Goal: Task Accomplishment & Management: Manage account settings

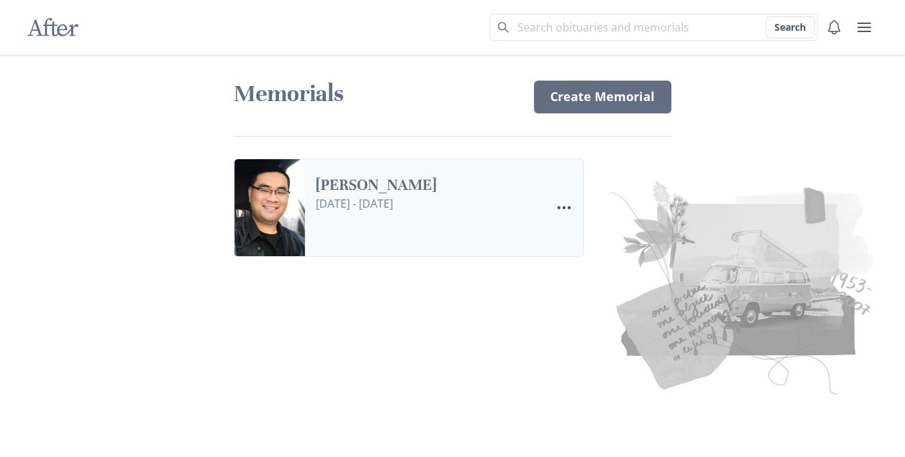
click at [392, 187] on link "[PERSON_NAME]" at bounding box center [427, 186] width 223 height 20
click at [564, 205] on icon "Menu" at bounding box center [563, 208] width 16 height 16
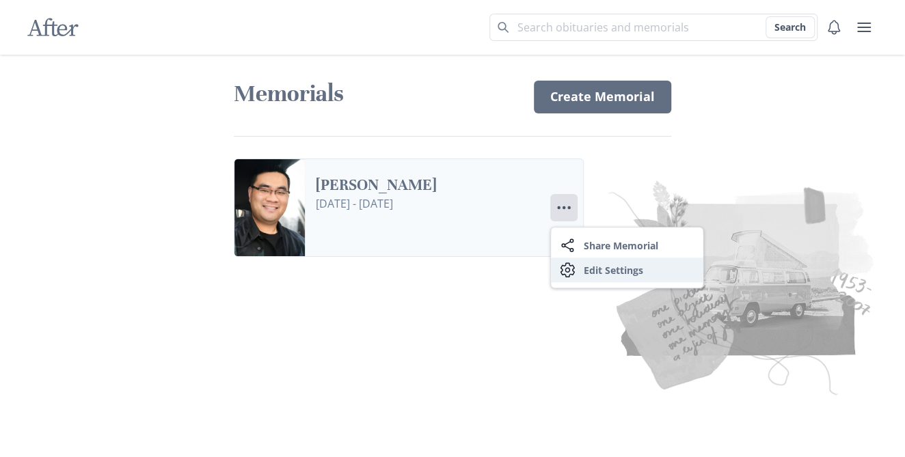
click at [612, 266] on link "Settings Edit Settings" at bounding box center [627, 270] width 152 height 25
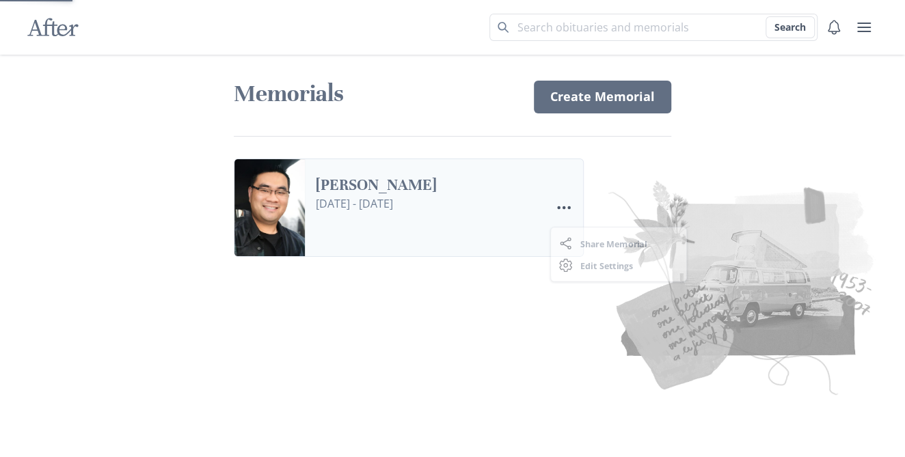
select select "11"
select select "9"
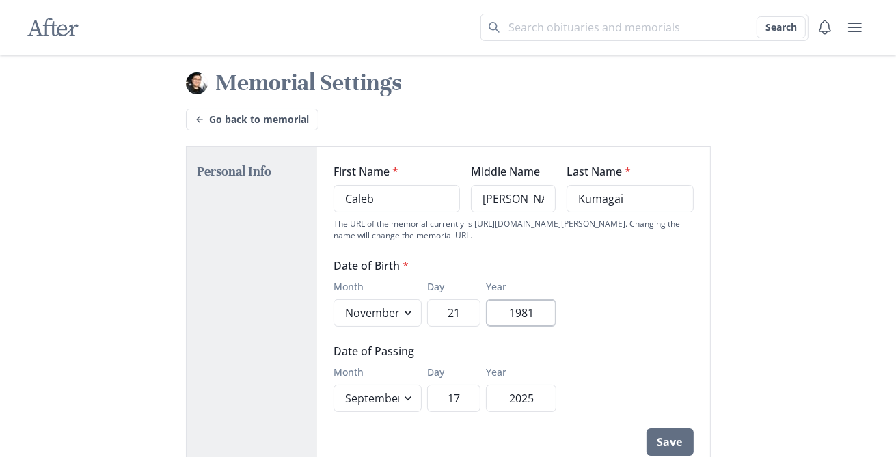
click at [538, 315] on input "1981" at bounding box center [521, 312] width 70 height 27
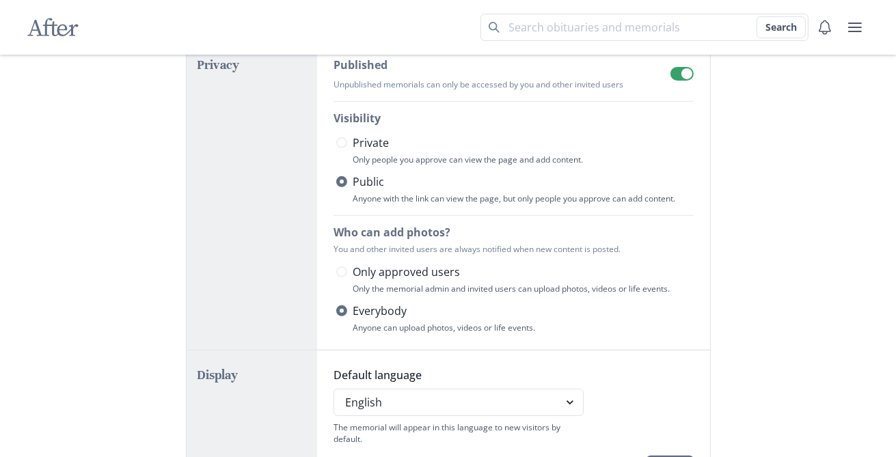
scroll to position [505, 0]
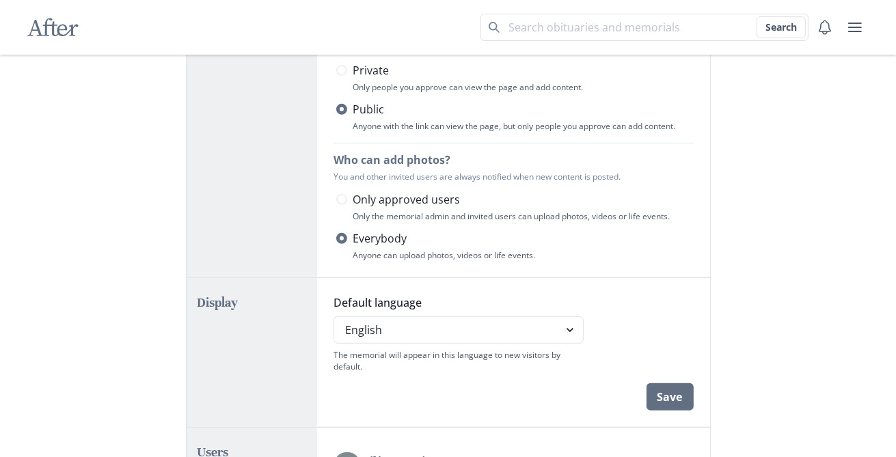
click at [374, 195] on span "Only approved users" at bounding box center [406, 199] width 107 height 16
type input "1983"
click at [336, 200] on input "Only approved users" at bounding box center [335, 200] width 1 height 1
radio input "true"
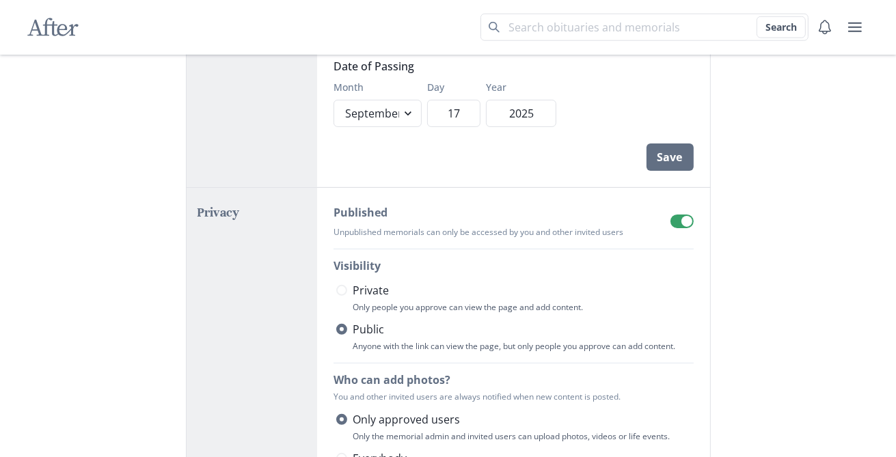
scroll to position [6, 0]
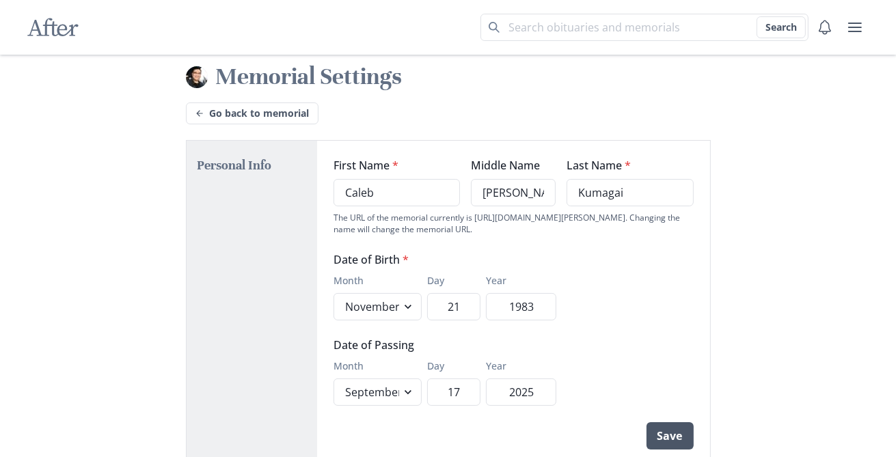
click at [671, 435] on button "Save" at bounding box center [669, 435] width 47 height 27
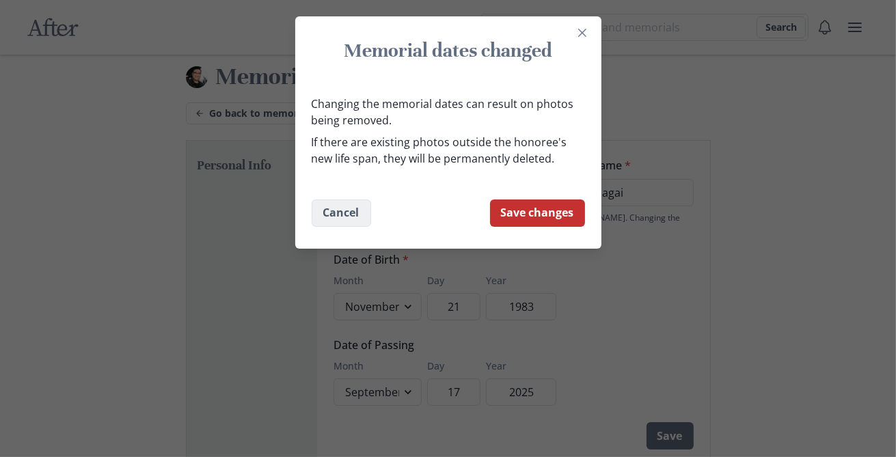
click at [360, 222] on button "Cancel" at bounding box center [341, 213] width 59 height 27
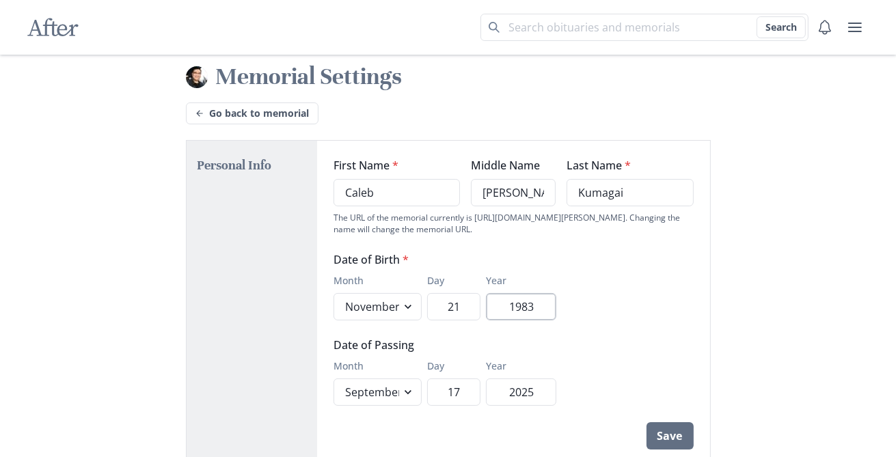
drag, startPoint x: 545, startPoint y: 305, endPoint x: 529, endPoint y: 308, distance: 16.6
click at [529, 308] on input "1983" at bounding box center [521, 306] width 70 height 27
type input "1986"
click at [668, 446] on button "Save" at bounding box center [669, 435] width 47 height 27
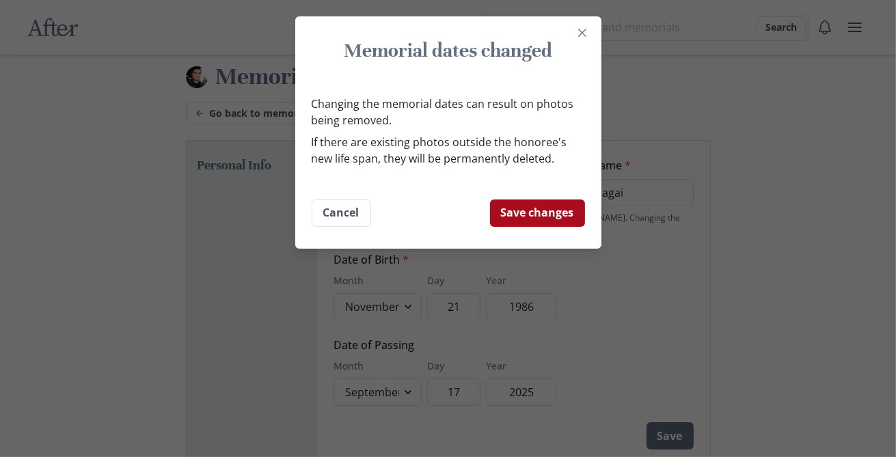
click at [553, 206] on button "Save changes" at bounding box center [537, 213] width 95 height 27
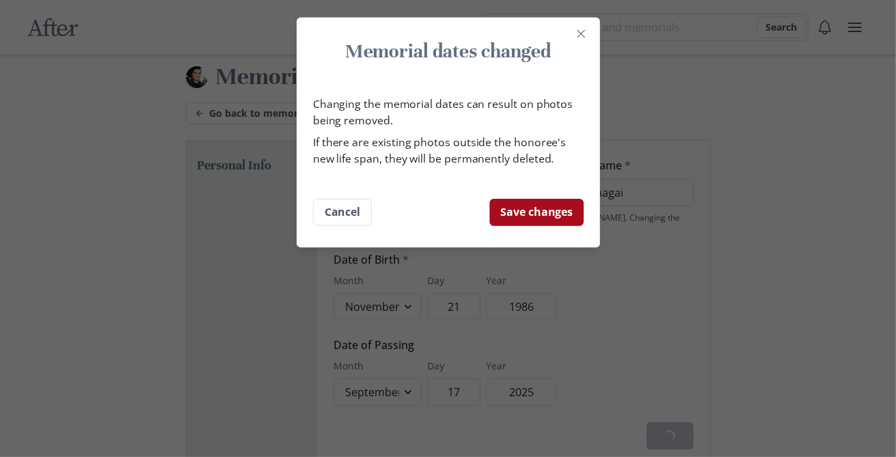
select select "11"
select select "9"
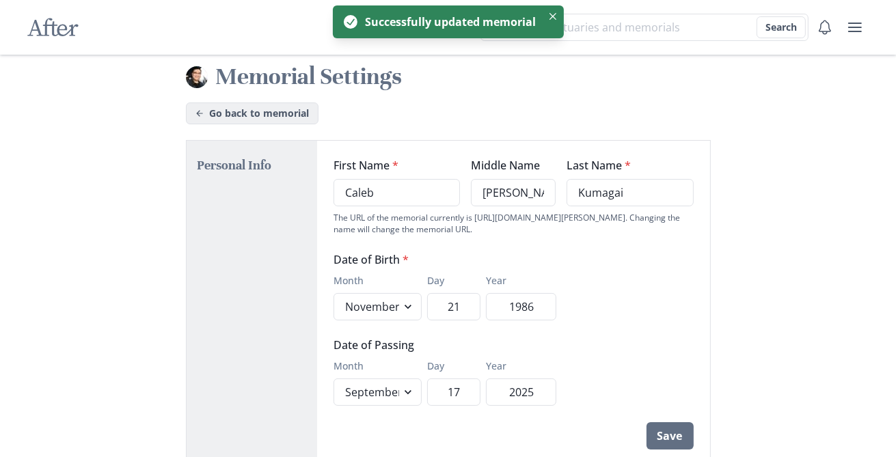
click at [206, 114] on link "Go back to memorial" at bounding box center [252, 113] width 133 height 22
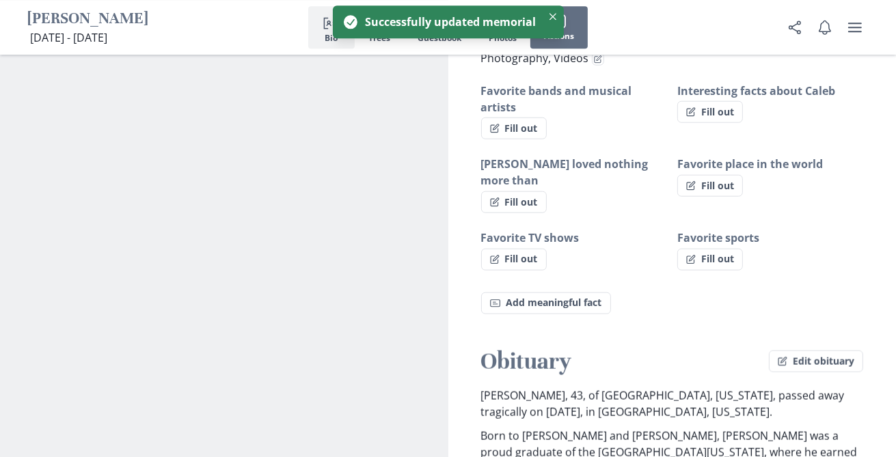
scroll to position [1082, 0]
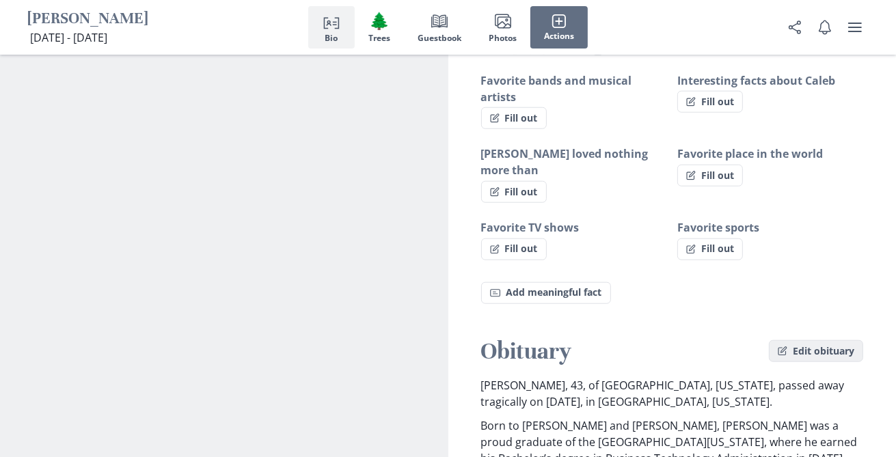
click at [808, 340] on button "Edit obituary" at bounding box center [816, 351] width 94 height 22
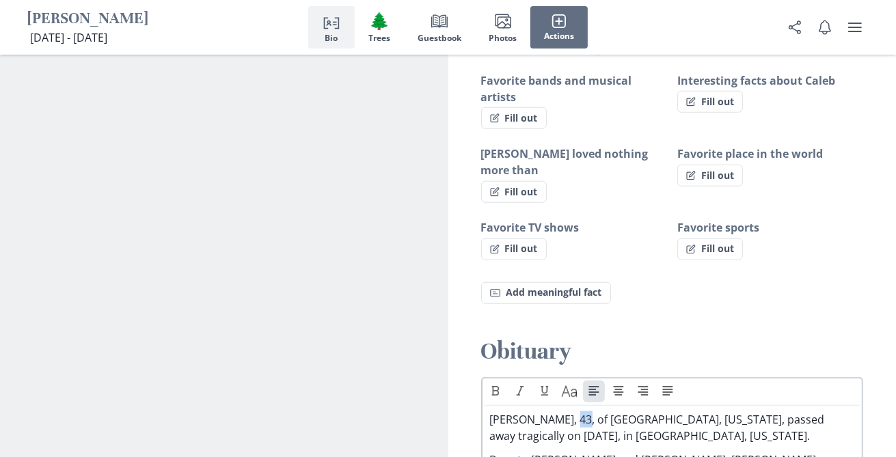
drag, startPoint x: 583, startPoint y: 307, endPoint x: 573, endPoint y: 307, distance: 10.2
click at [573, 411] on p "[PERSON_NAME], 43, of [GEOGRAPHIC_DATA], [US_STATE], passed away tragically on …" at bounding box center [672, 427] width 365 height 33
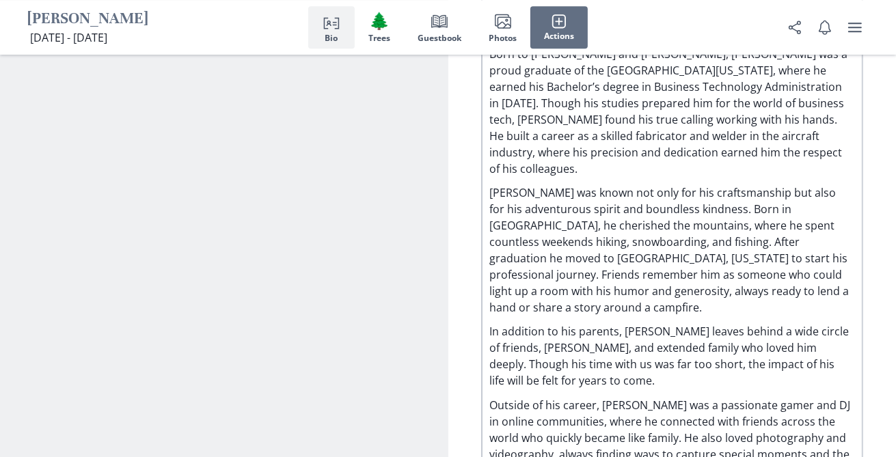
scroll to position [1515, 0]
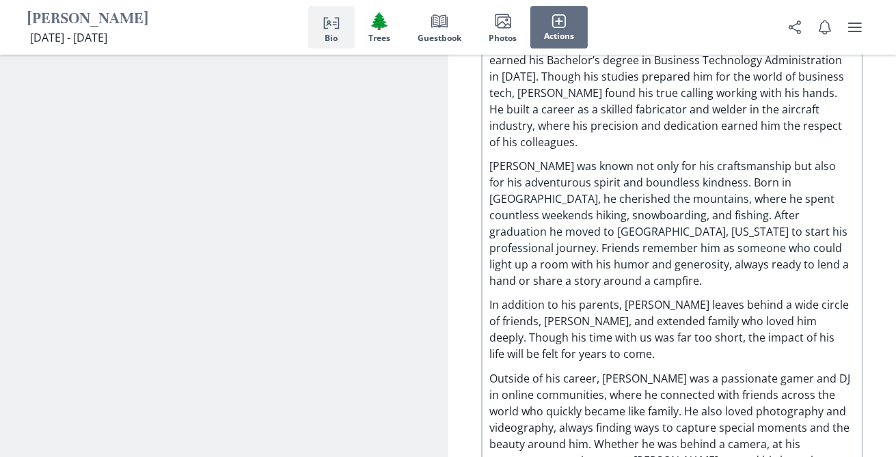
drag, startPoint x: 647, startPoint y: 372, endPoint x: 659, endPoint y: 373, distance: 11.6
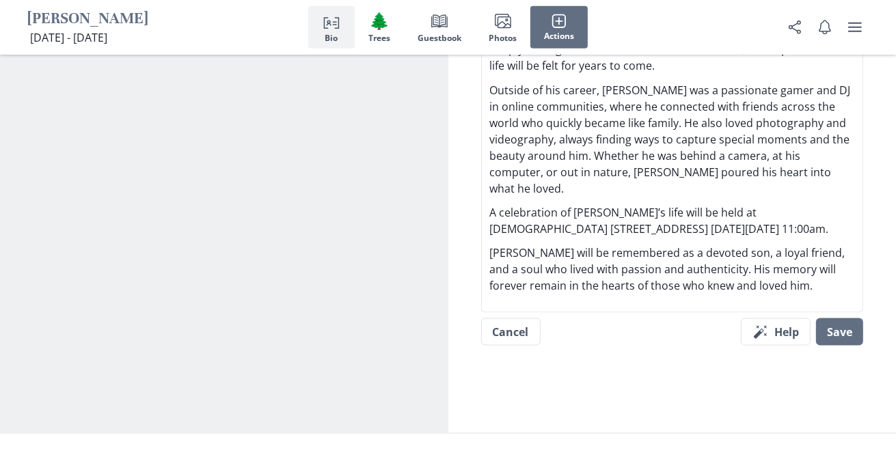
scroll to position [1876, 0]
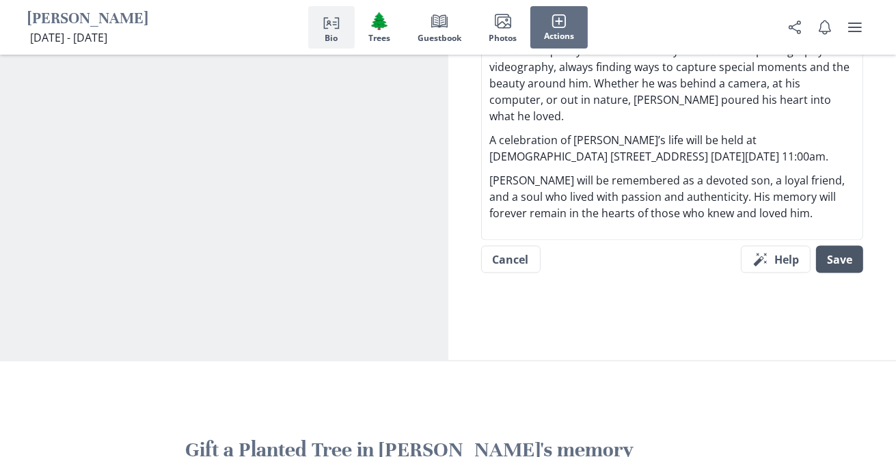
click at [854, 246] on button "Save" at bounding box center [839, 259] width 47 height 27
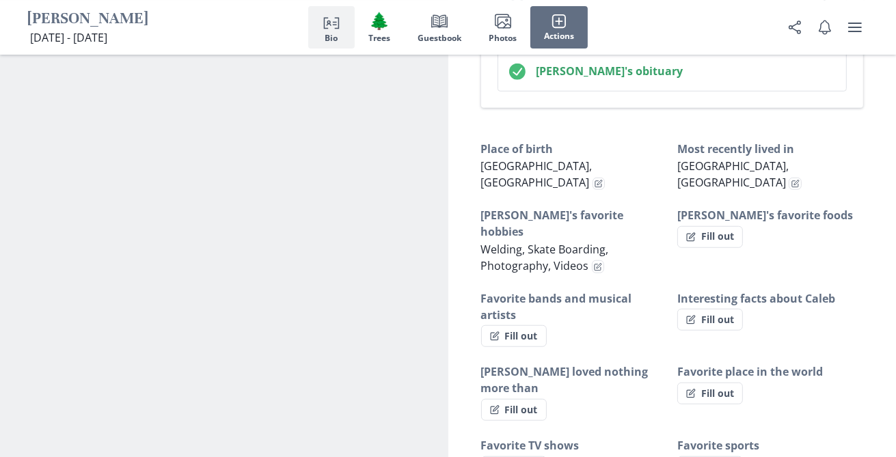
scroll to position [793, 0]
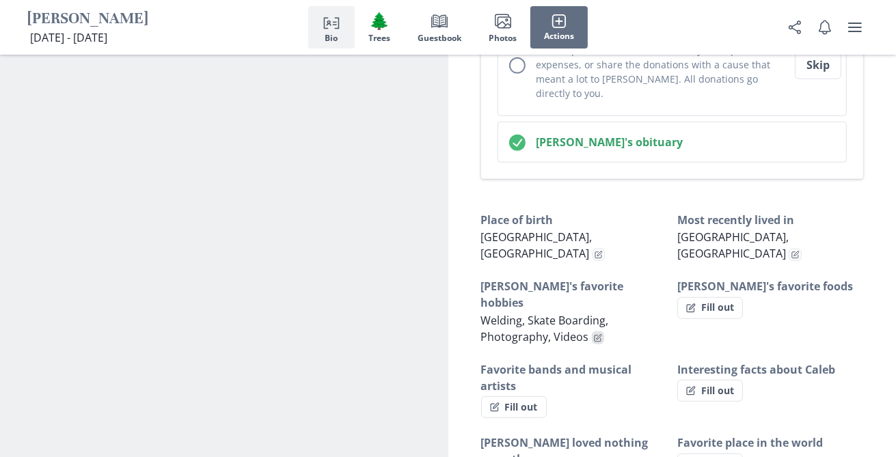
click at [594, 335] on icon "Edit fact" at bounding box center [597, 338] width 6 height 6
select select "[PERSON_NAME]'s favorite hobbies"
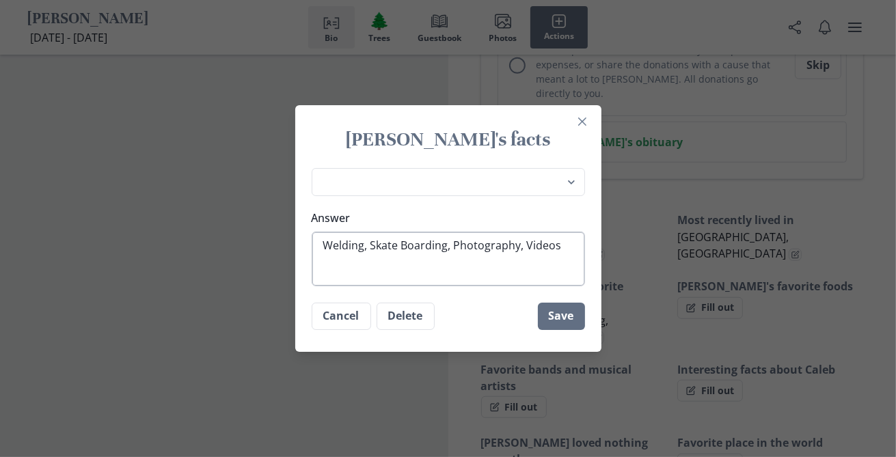
type textarea "x"
drag, startPoint x: 547, startPoint y: 247, endPoint x: 150, endPoint y: 248, distance: 397.7
click at [312, 247] on textarea "Welding, Skate Boarding, Photography, Videos" at bounding box center [448, 259] width 273 height 55
click at [562, 330] on footer "Cancel Delete Save" at bounding box center [448, 316] width 306 height 49
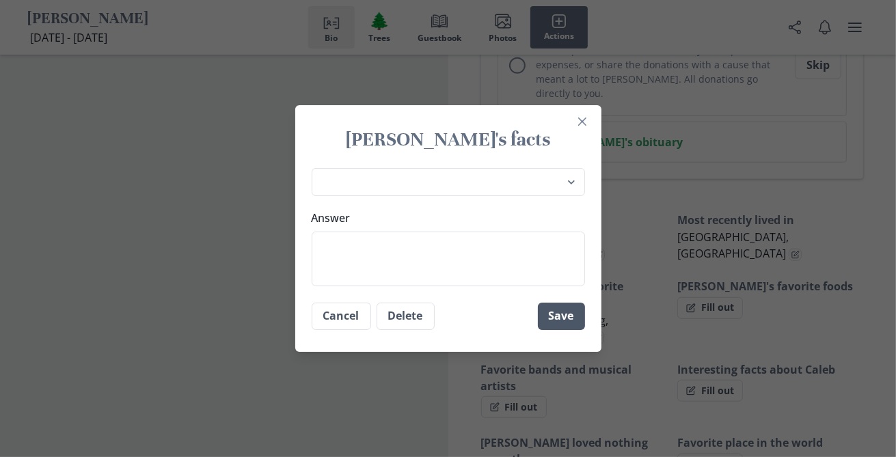
click at [567, 324] on button "Save" at bounding box center [561, 316] width 47 height 27
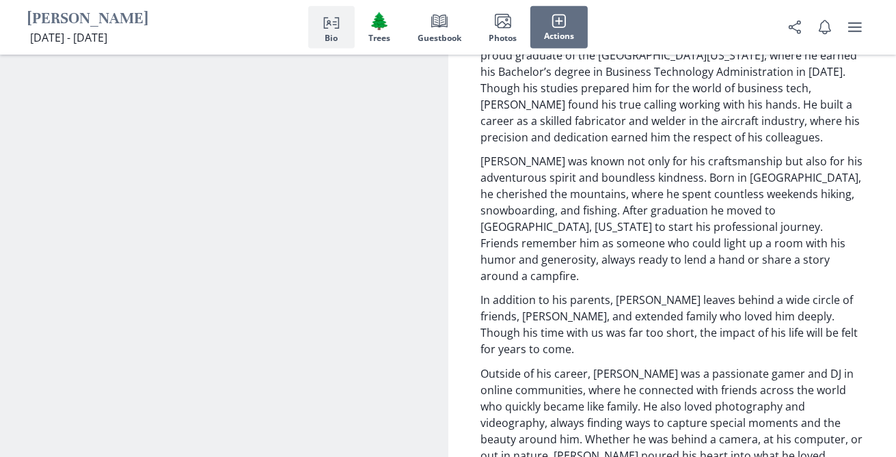
scroll to position [1587, 0]
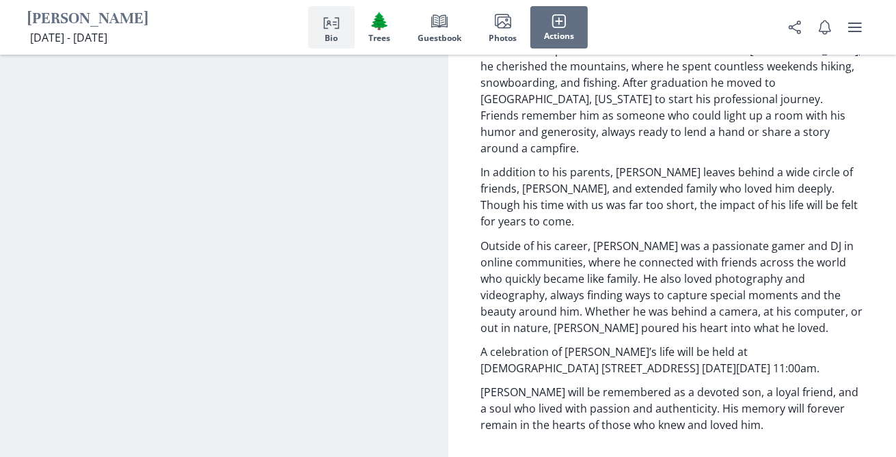
drag, startPoint x: 694, startPoint y: 225, endPoint x: 726, endPoint y: 239, distance: 35.2
click at [726, 344] on p "A celebration of [PERSON_NAME]’s life will be held at [DEMOGRAPHIC_DATA] [STREE…" at bounding box center [672, 360] width 383 height 33
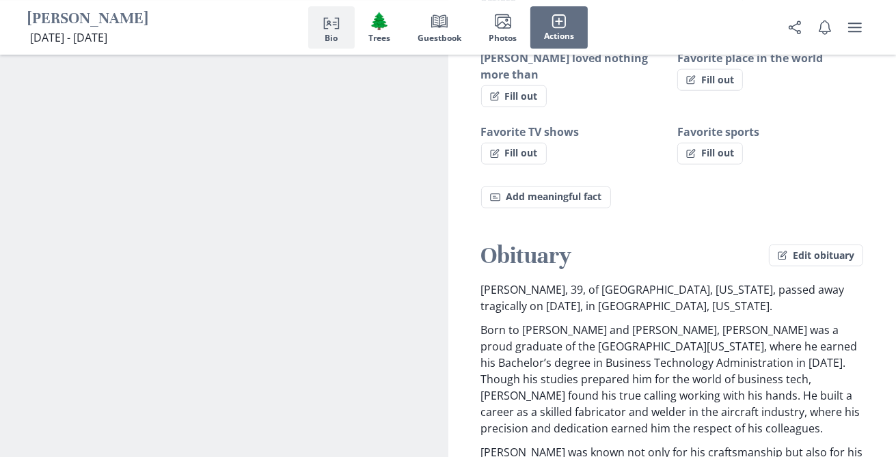
scroll to position [1226, 0]
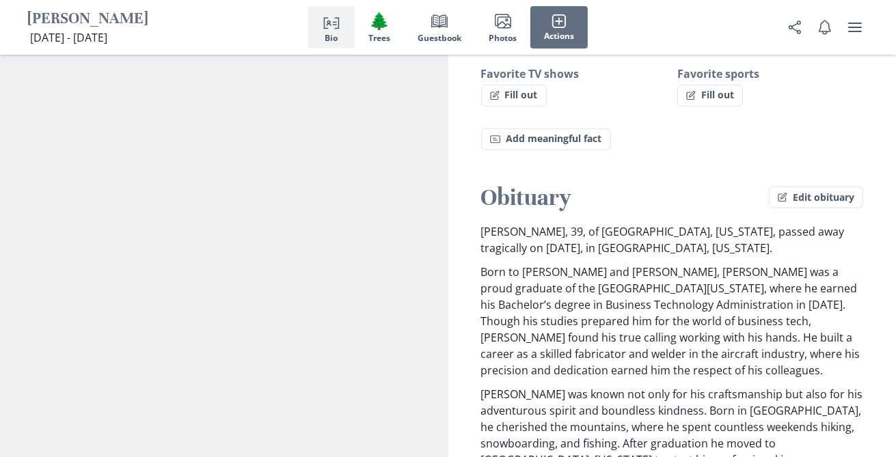
click at [560, 386] on p "[PERSON_NAME] was known not only for his craftsmanship but also for his adventu…" at bounding box center [672, 451] width 383 height 131
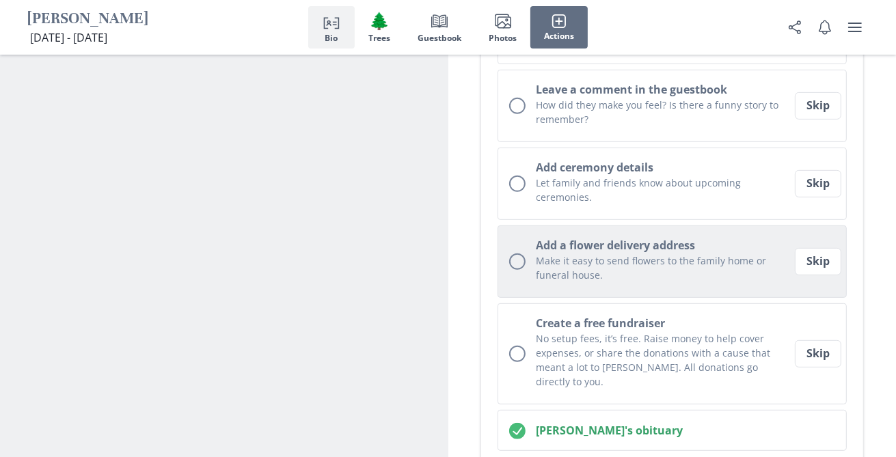
scroll to position [0, 0]
